Goal: Complete application form: Complete application form

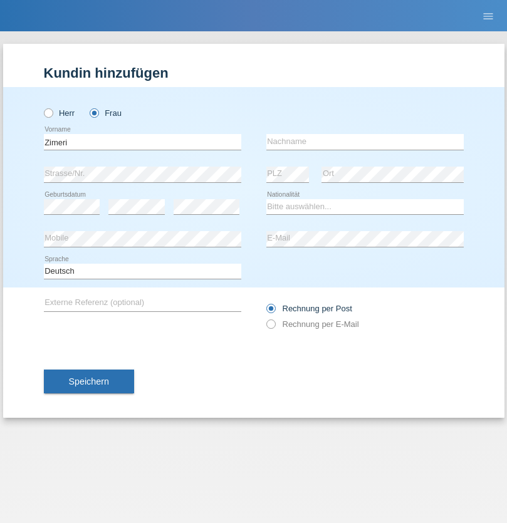
type input "Zimeri"
click at [365, 142] on input "text" at bounding box center [364, 142] width 197 height 16
type input "Arbone"
select select "RS"
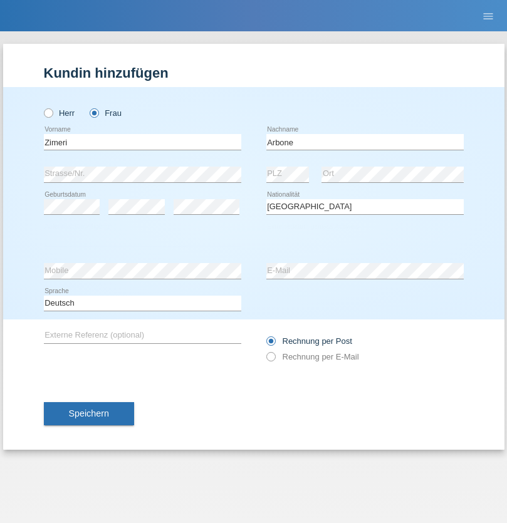
select select "C"
select select "29"
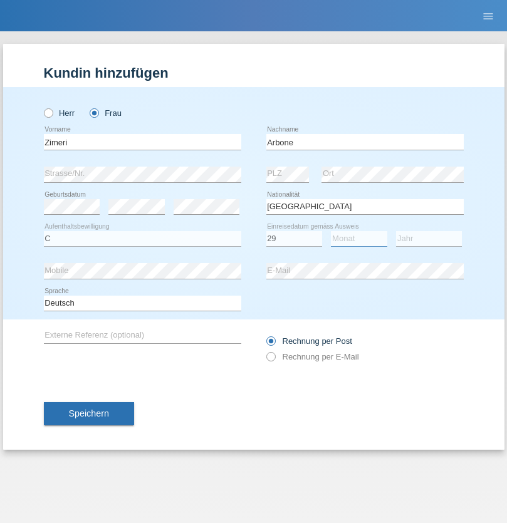
select select "02"
select select "1992"
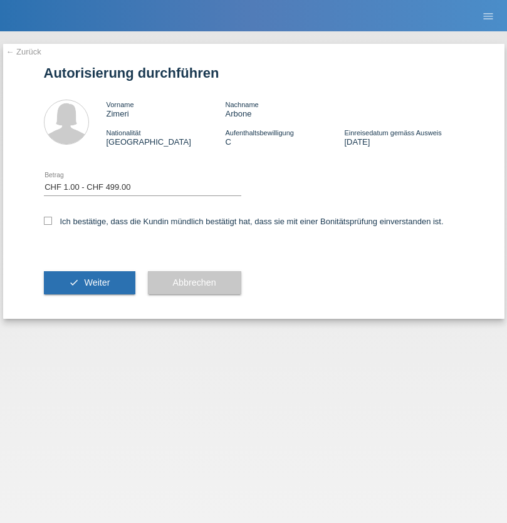
select select "1"
checkbox input "true"
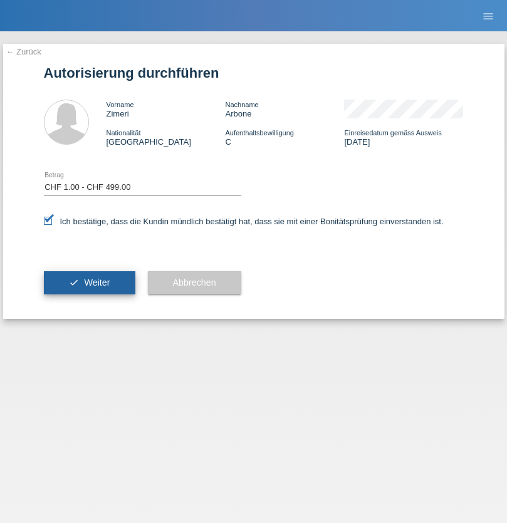
click at [89, 282] on span "Weiter" at bounding box center [97, 282] width 26 height 10
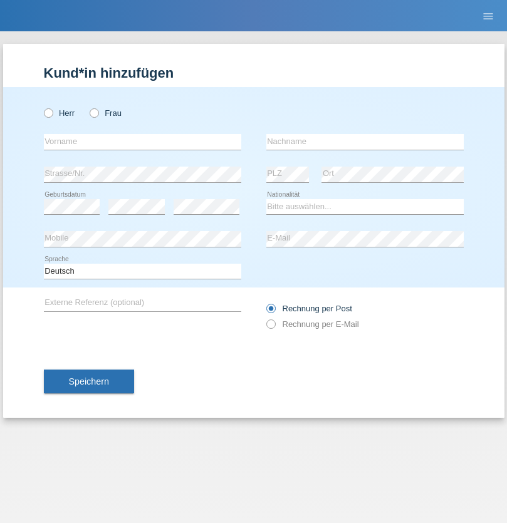
radio input "true"
click at [142, 142] on input "text" at bounding box center [142, 142] width 197 height 16
type input "[PERSON_NAME]"
click at [365, 142] on input "text" at bounding box center [364, 142] width 197 height 16
type input "Weinlein"
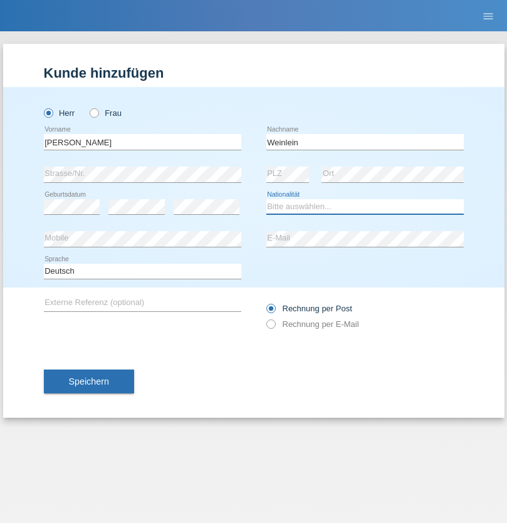
select select "CH"
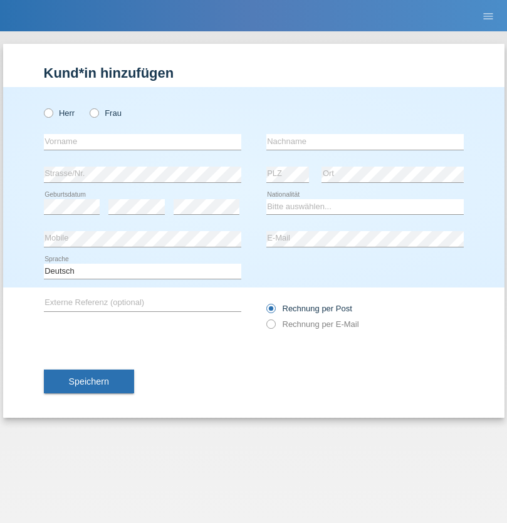
radio input "true"
click at [142, 142] on input "text" at bounding box center [142, 142] width 197 height 16
type input "firat"
click at [365, 142] on input "text" at bounding box center [364, 142] width 197 height 16
type input "kara"
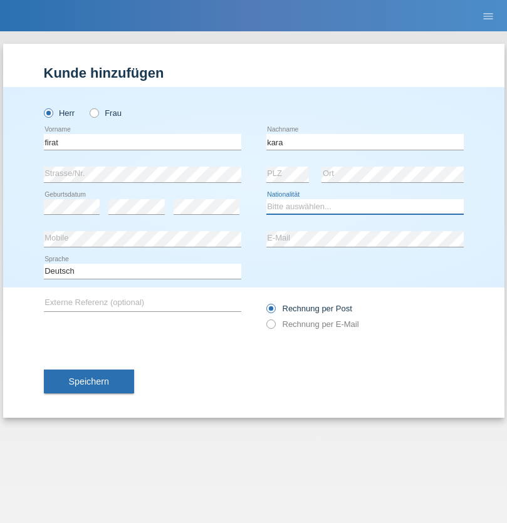
select select "CH"
